Goal: Task Accomplishment & Management: Manage account settings

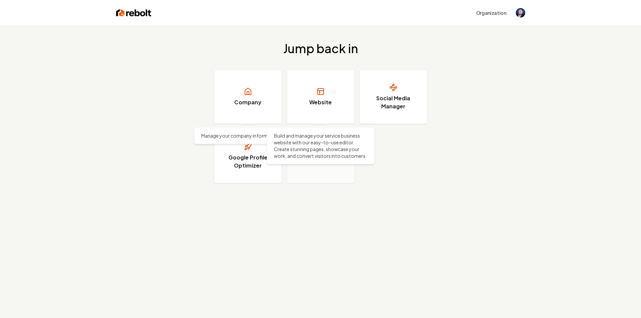
click at [318, 87] on link "Website" at bounding box center [320, 97] width 67 height 54
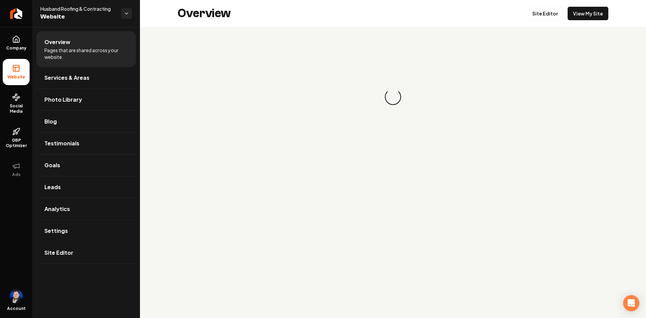
click at [79, 252] on link "Site Editor" at bounding box center [86, 253] width 100 height 22
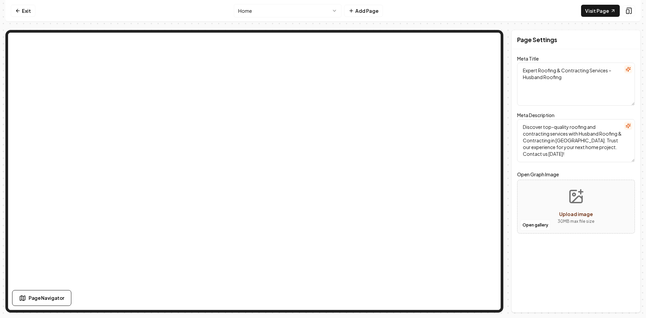
click at [24, 11] on link "Exit" at bounding box center [23, 11] width 25 height 12
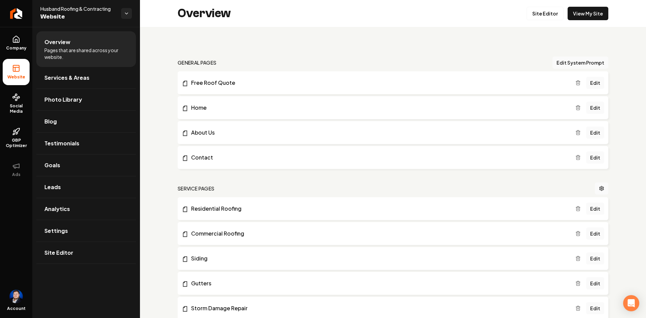
click at [19, 13] on icon "Return to dashboard" at bounding box center [15, 13] width 5 height 5
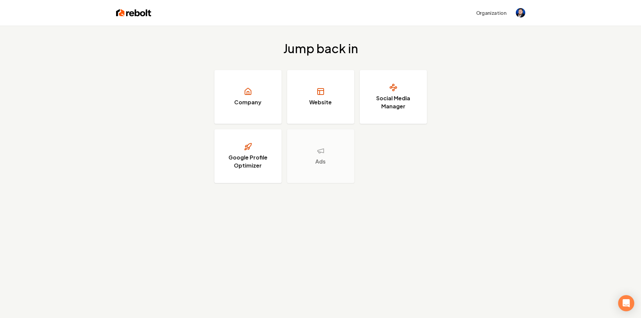
click at [499, 14] on button "Organization" at bounding box center [491, 13] width 38 height 12
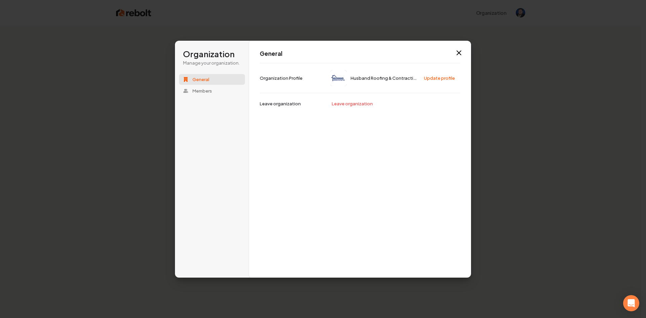
click at [457, 52] on icon "button" at bounding box center [459, 53] width 8 height 8
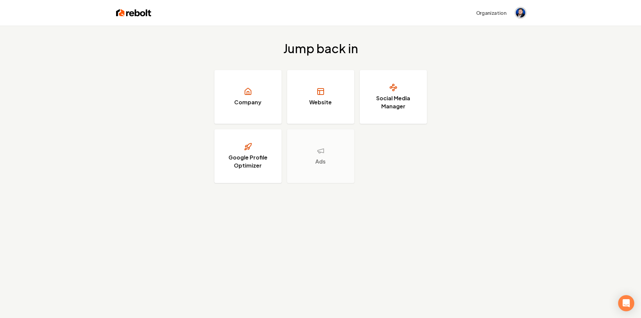
click at [523, 15] on img "Open user button" at bounding box center [520, 12] width 9 height 9
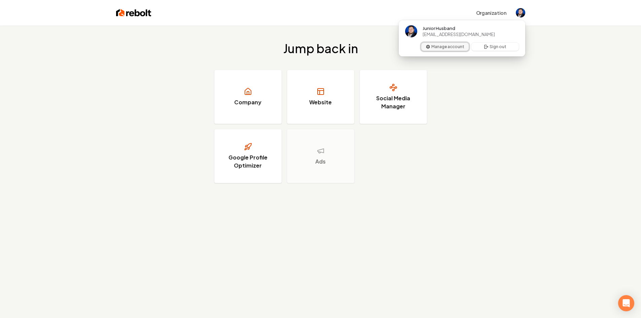
click at [434, 44] on button "Manage account" at bounding box center [444, 47] width 47 height 8
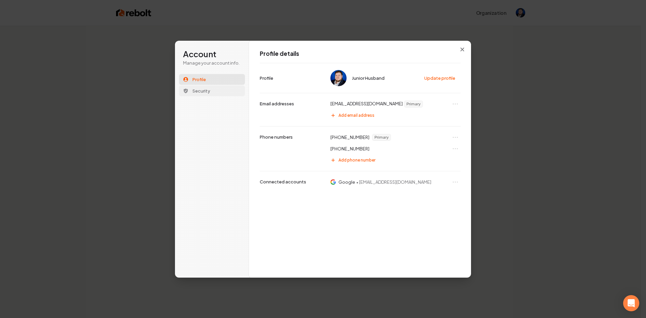
click at [218, 93] on button "Security" at bounding box center [212, 91] width 66 height 11
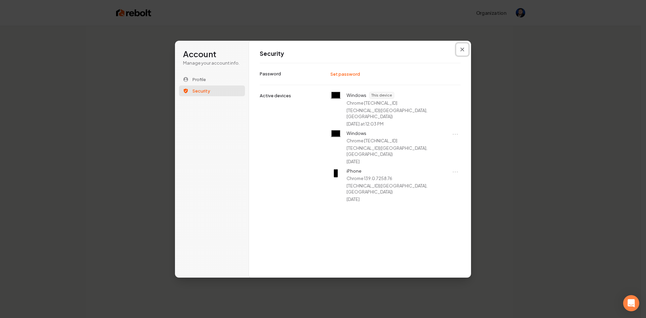
click at [460, 51] on button "Close modal" at bounding box center [462, 49] width 12 height 12
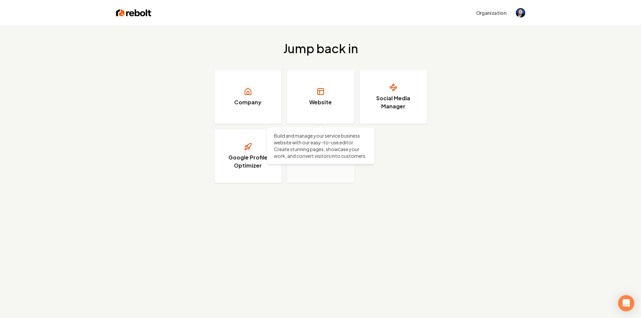
click at [309, 100] on link "Website" at bounding box center [320, 97] width 67 height 54
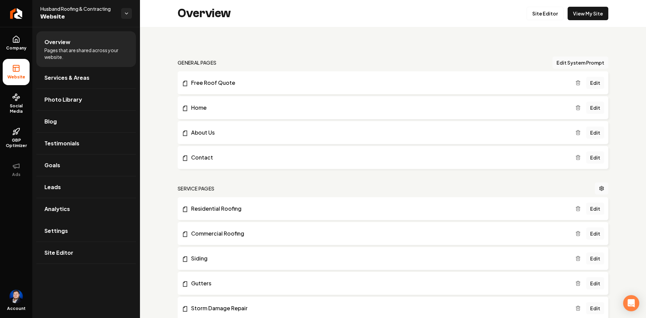
click at [60, 234] on span "Settings" at bounding box center [56, 231] width 24 height 8
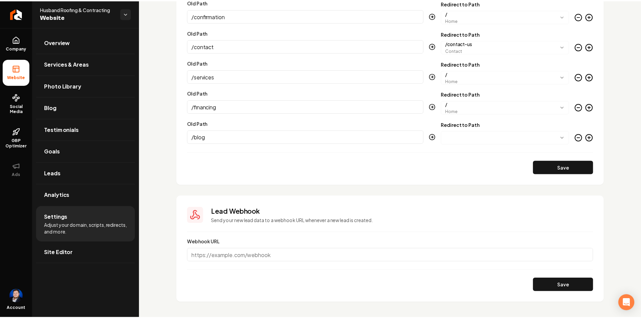
scroll to position [1972, 0]
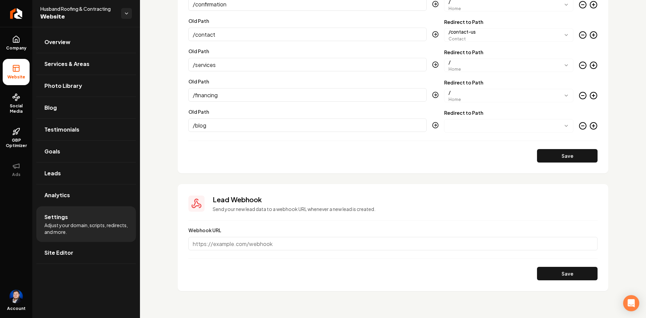
click at [280, 244] on input "Webhook URL" at bounding box center [393, 243] width 409 height 13
click at [19, 296] on img "Open user button" at bounding box center [15, 296] width 13 height 13
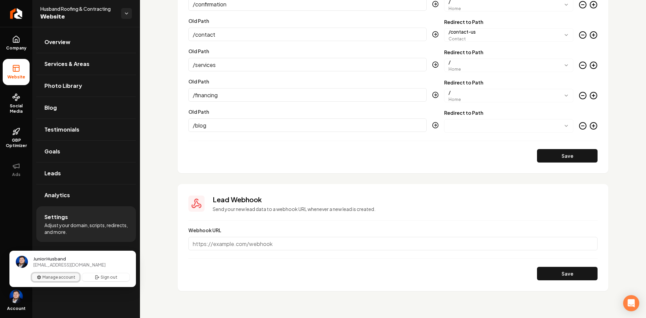
click at [51, 276] on button "Manage account" at bounding box center [55, 277] width 47 height 8
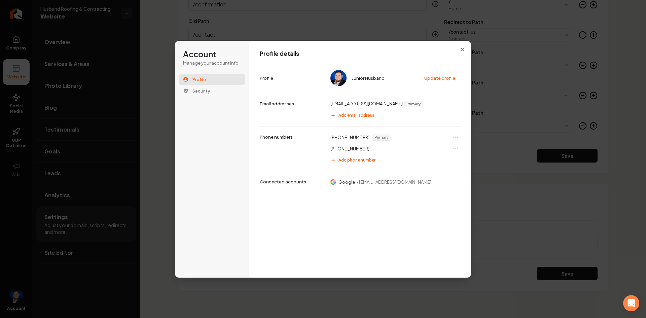
click at [457, 52] on button "Close modal" at bounding box center [462, 49] width 12 height 12
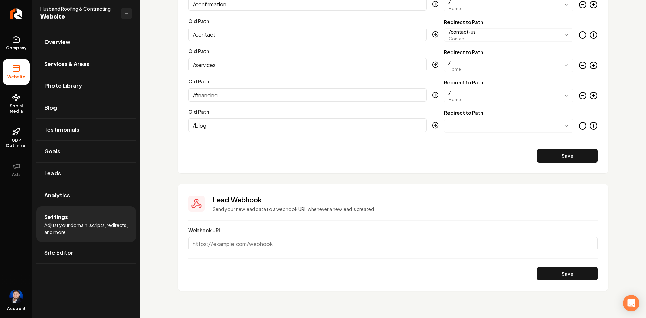
click at [16, 15] on icon "Return to dashboard" at bounding box center [15, 13] width 2 height 3
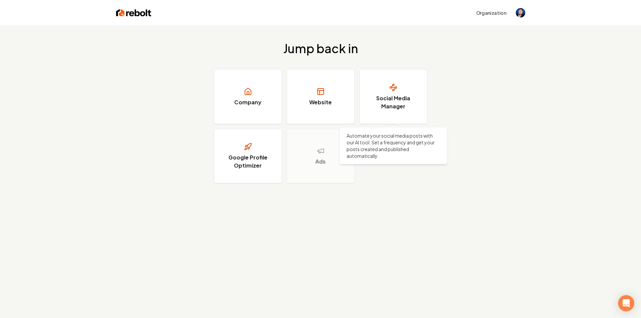
click at [416, 96] on h3 "Social Media Manager" at bounding box center [393, 102] width 50 height 16
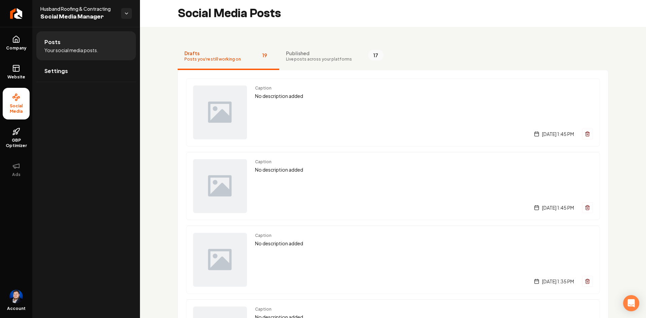
click at [14, 16] on icon "Return to dashboard" at bounding box center [15, 13] width 5 height 5
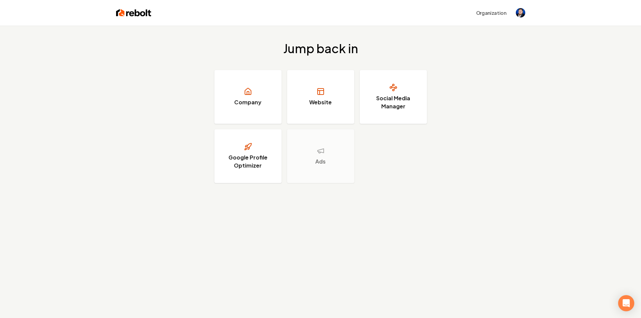
click at [478, 13] on button "Organization" at bounding box center [491, 13] width 38 height 12
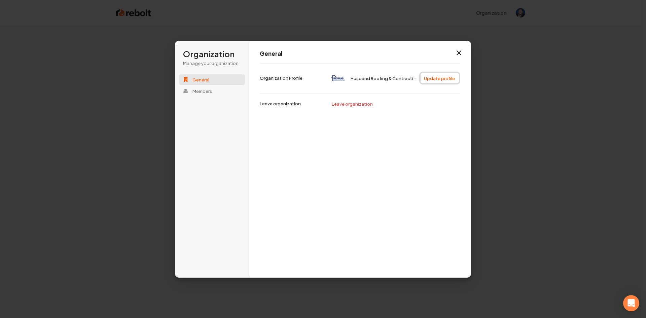
click at [435, 76] on button "Update profile" at bounding box center [440, 78] width 38 height 10
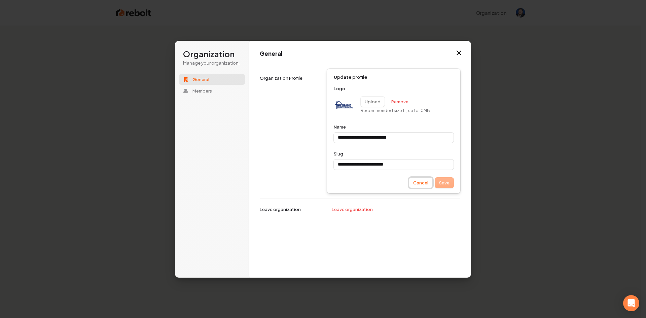
type input "**********"
click at [419, 185] on button "Cancel" at bounding box center [420, 183] width 23 height 10
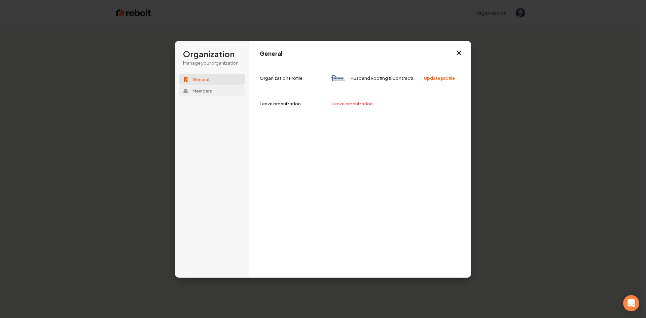
click at [227, 91] on button "Members" at bounding box center [212, 91] width 66 height 11
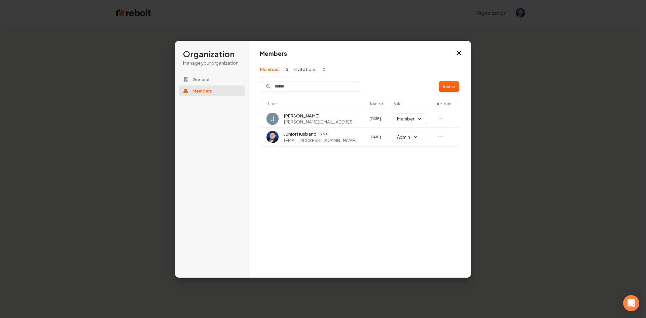
click at [460, 52] on icon "button" at bounding box center [459, 53] width 8 height 8
